Goal: Transaction & Acquisition: Purchase product/service

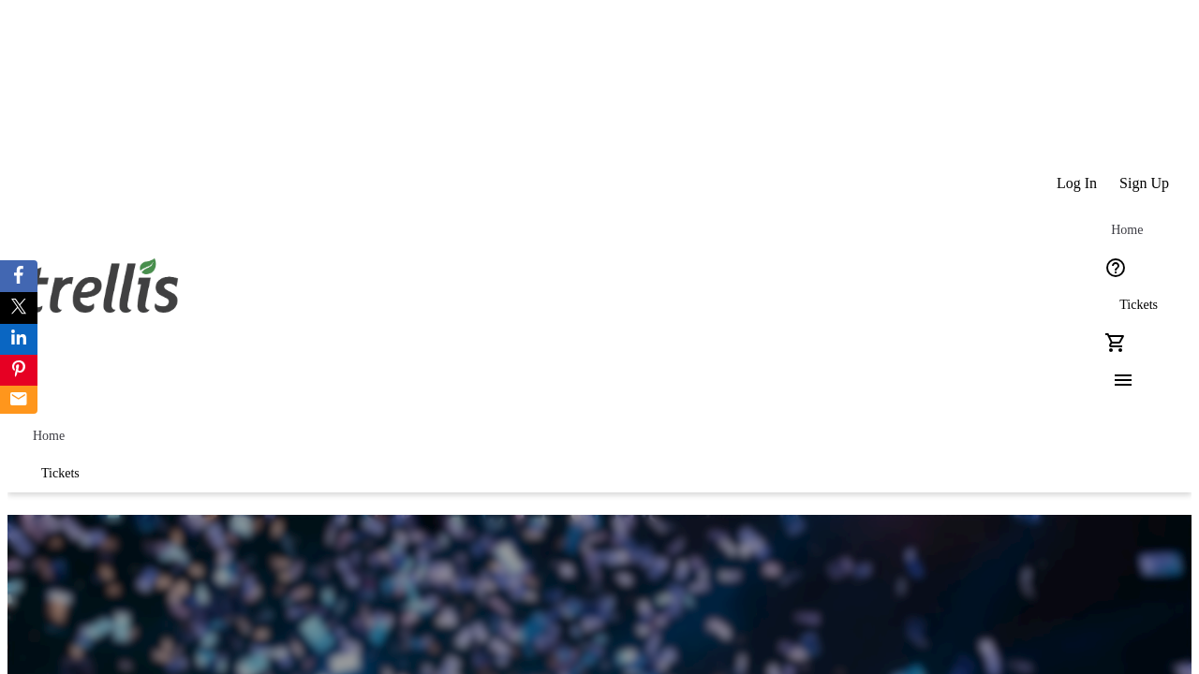
click at [1119, 298] on span "Tickets" at bounding box center [1138, 305] width 38 height 15
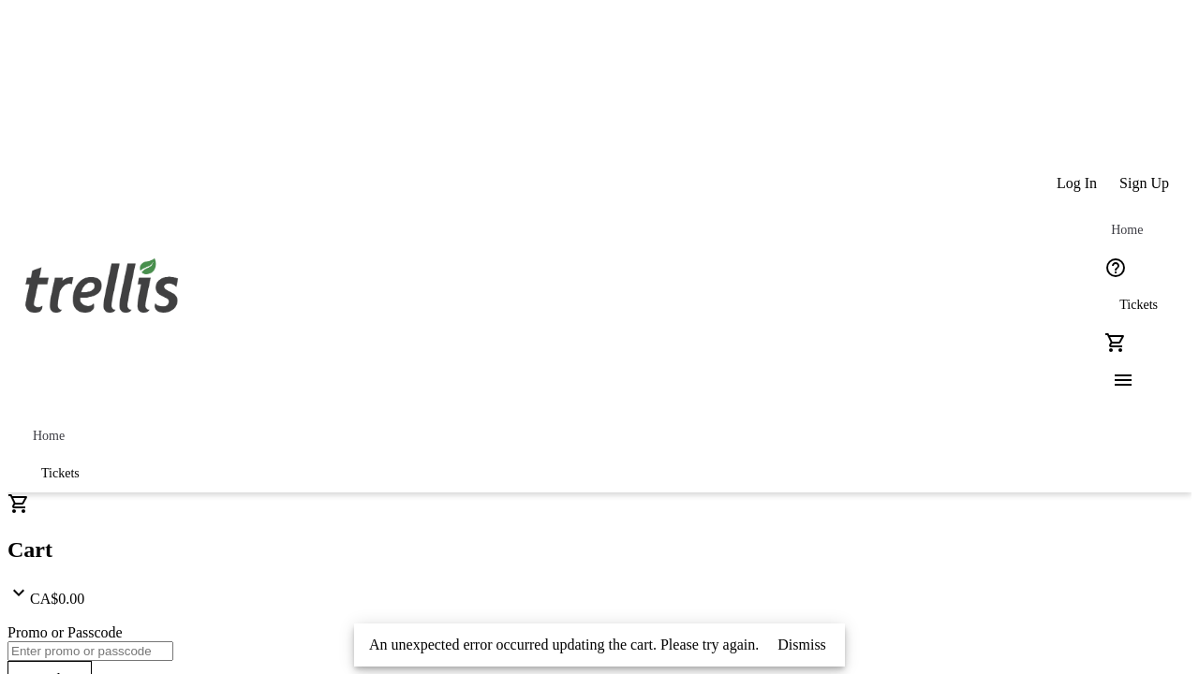
type input "1"
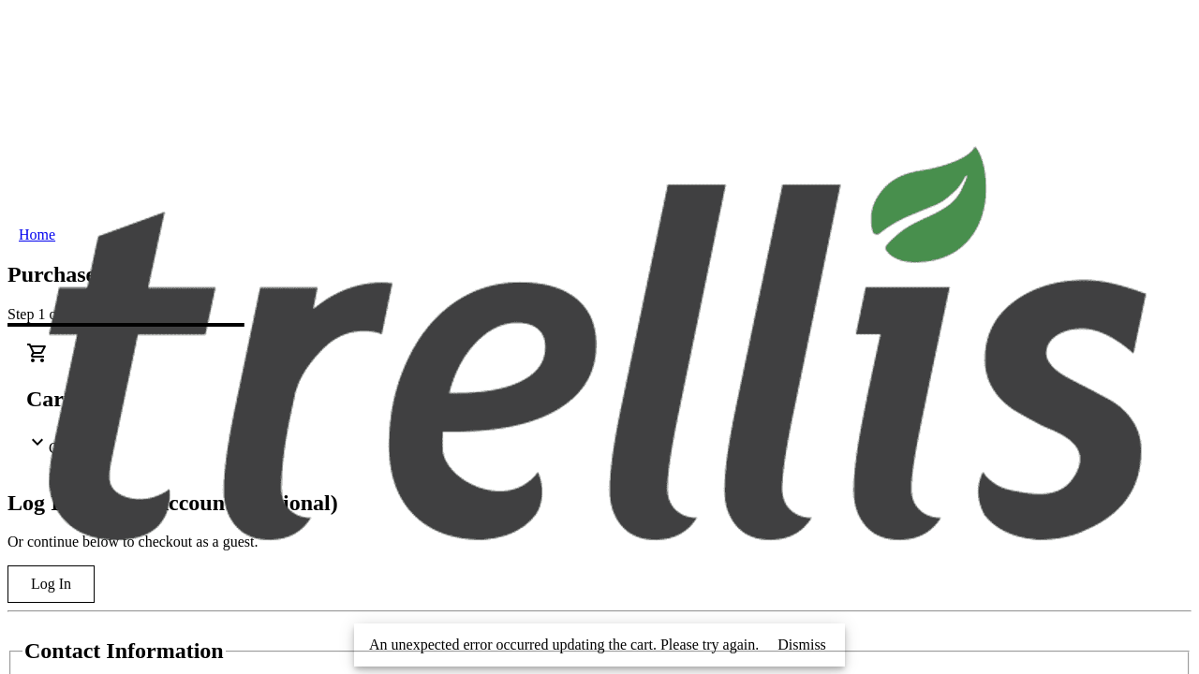
type input "[EMAIL_ADDRESS][DOMAIN_NAME]"
type input "Novella"
type input "[PERSON_NAME]"
